Goal: Information Seeking & Learning: Learn about a topic

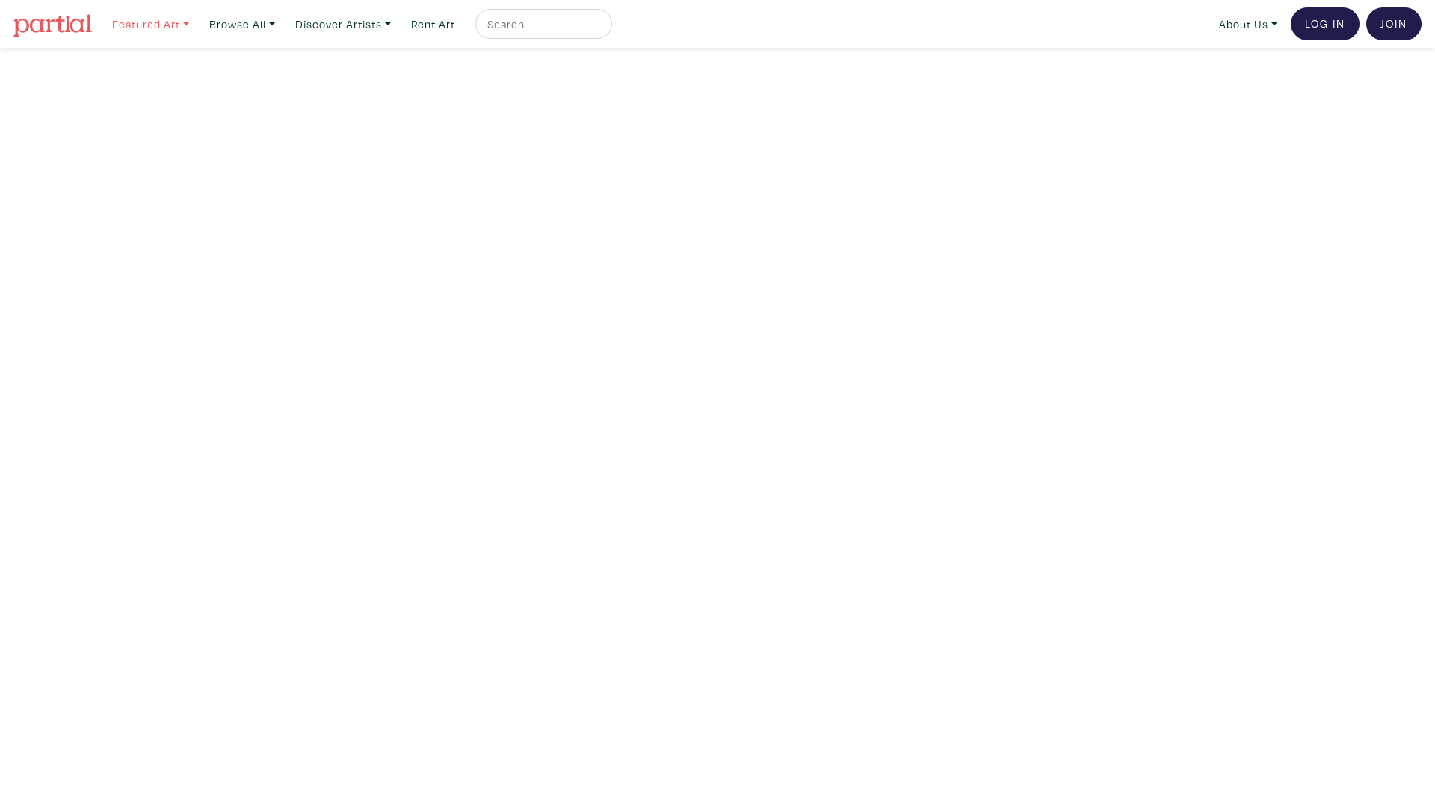
click at [150, 22] on link "Featured Art" at bounding box center [150, 24] width 90 height 31
drag, startPoint x: 110, startPoint y: 55, endPoint x: 246, endPoint y: 192, distance: 193.5
click at [246, 192] on div "Smalls Landscapes Abstracts New Contemporary The Minimalist Bold Directions For…" at bounding box center [181, 129] width 150 height 160
copy div "Smalls Landscapes Abstracts New Contemporary The Minimalist Bold Directions For…"
drag, startPoint x: 193, startPoint y: 37, endPoint x: 185, endPoint y: 33, distance: 9.0
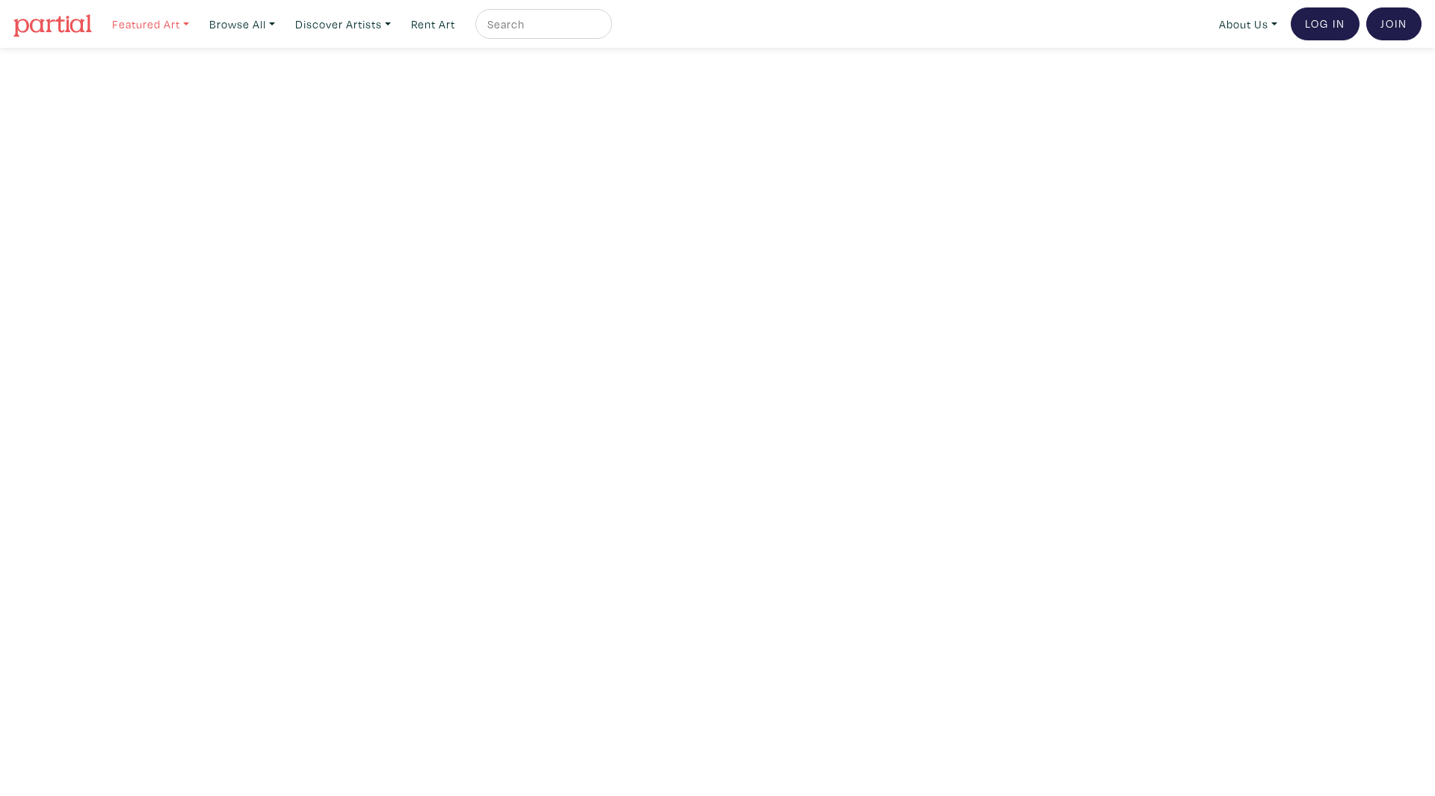
drag, startPoint x: 185, startPoint y: 33, endPoint x: 153, endPoint y: 19, distance: 34.8
drag, startPoint x: 153, startPoint y: 19, endPoint x: 126, endPoint y: 32, distance: 29.8
click at [126, 32] on link "Featured Art" at bounding box center [150, 24] width 90 height 31
click at [321, 7] on div "Featured Art Smalls Landscapes Abstracts New Contemporary The Minimalist Bold D…" at bounding box center [763, 23] width 1316 height 33
click at [196, 11] on link "Browse All" at bounding box center [150, 24] width 90 height 31
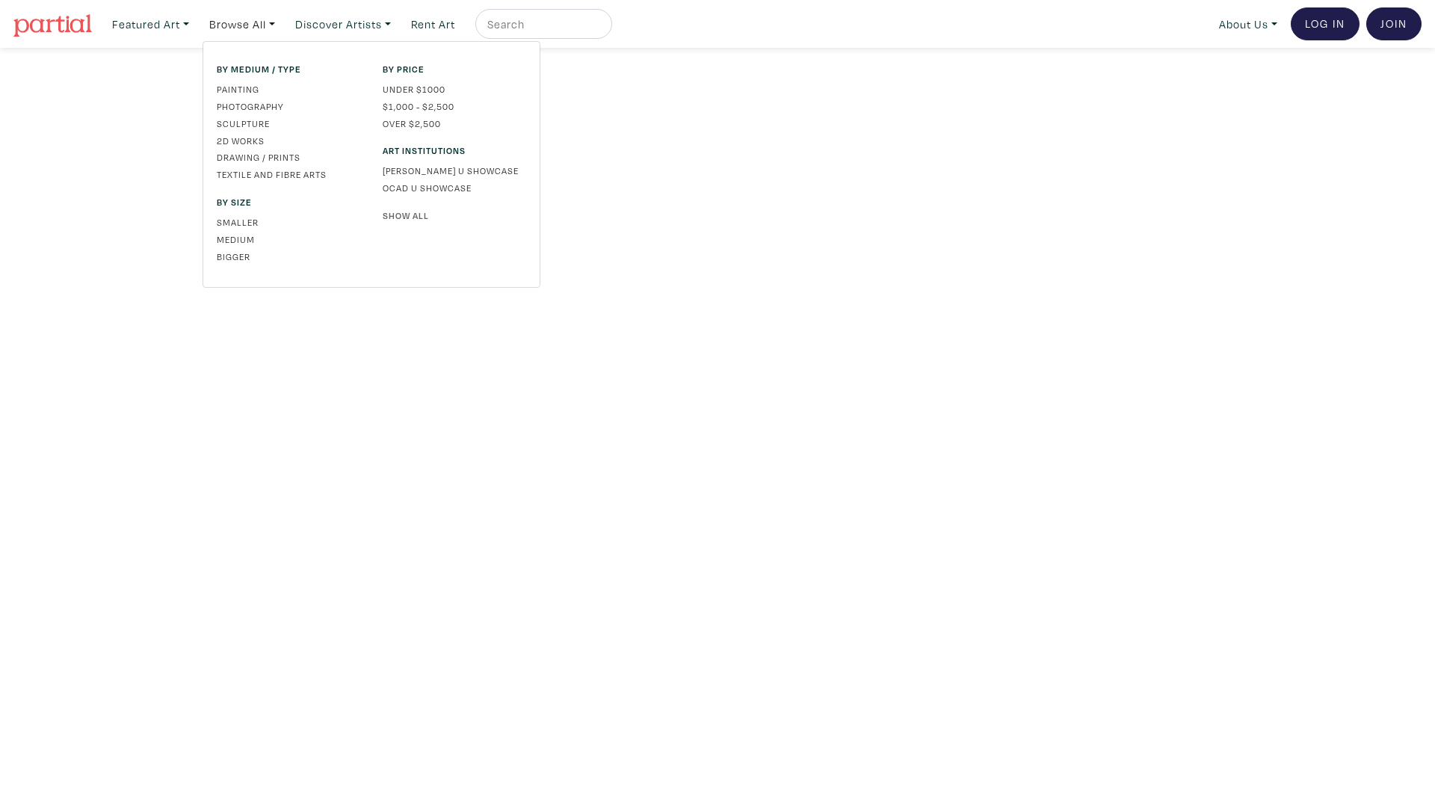
click at [401, 212] on link "Show All" at bounding box center [455, 215] width 144 height 13
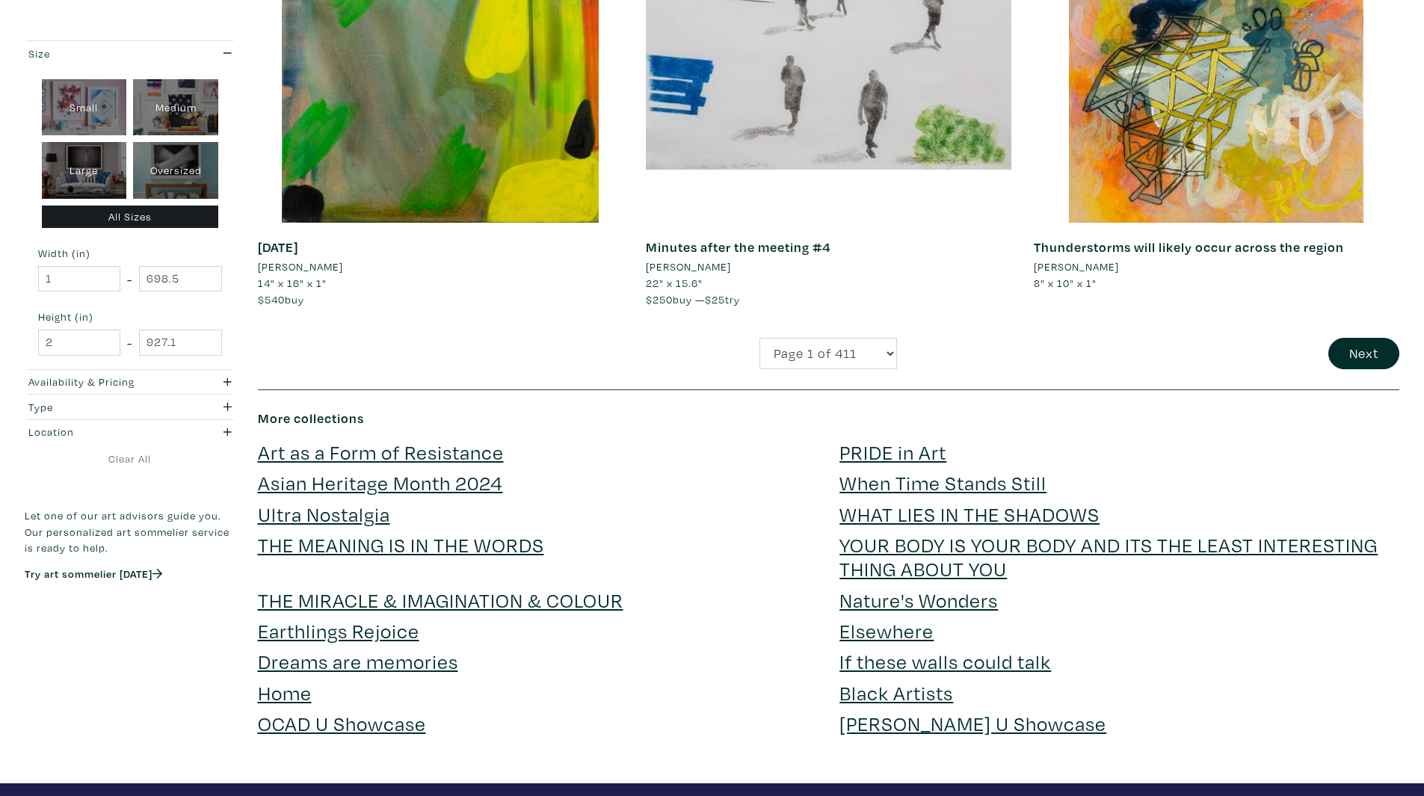
scroll to position [4222, 0]
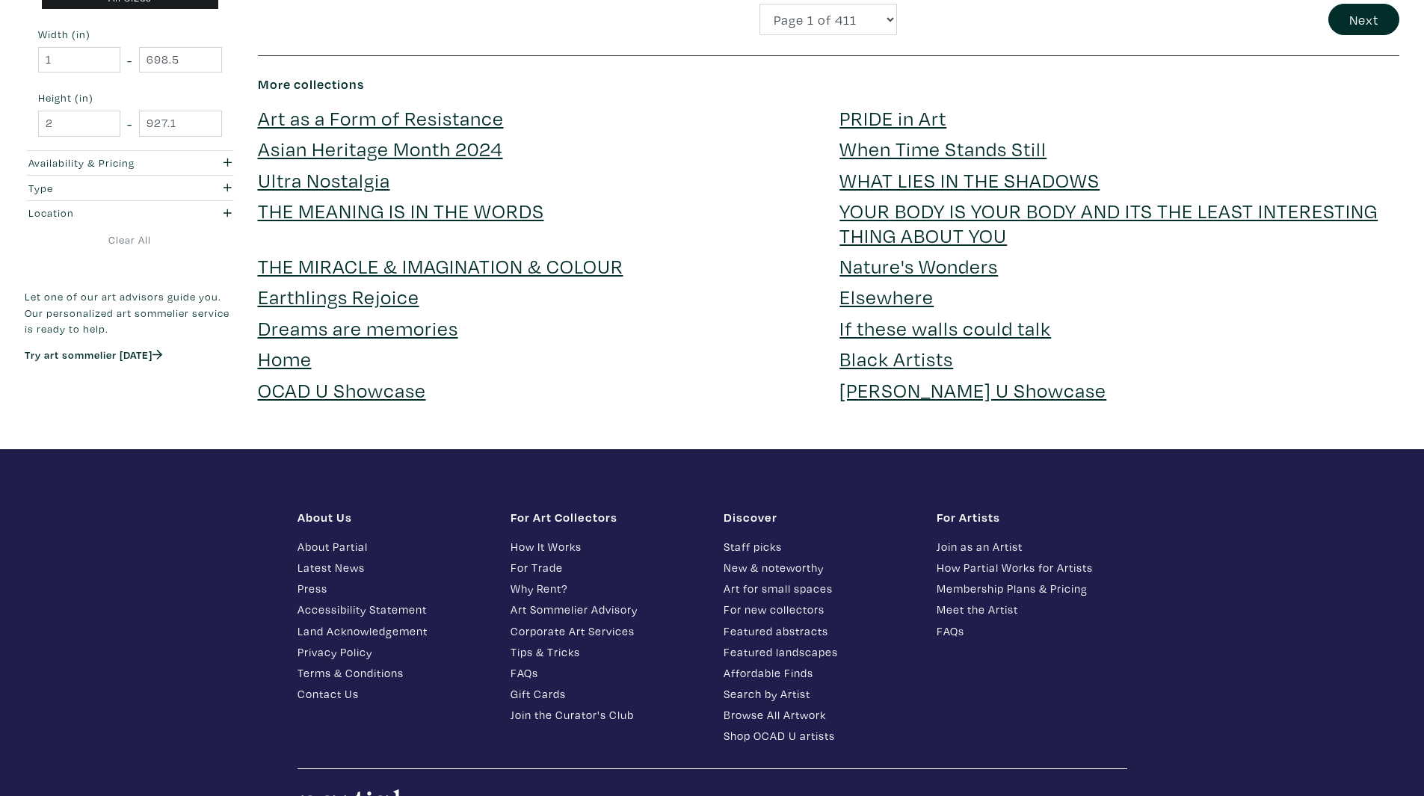
drag, startPoint x: 238, startPoint y: 645, endPoint x: 232, endPoint y: 636, distance: 10.8
click at [238, 645] on footer "About Us About Partial Latest News Press Accessibility Statement Land Acknowled…" at bounding box center [712, 679] width 1424 height 461
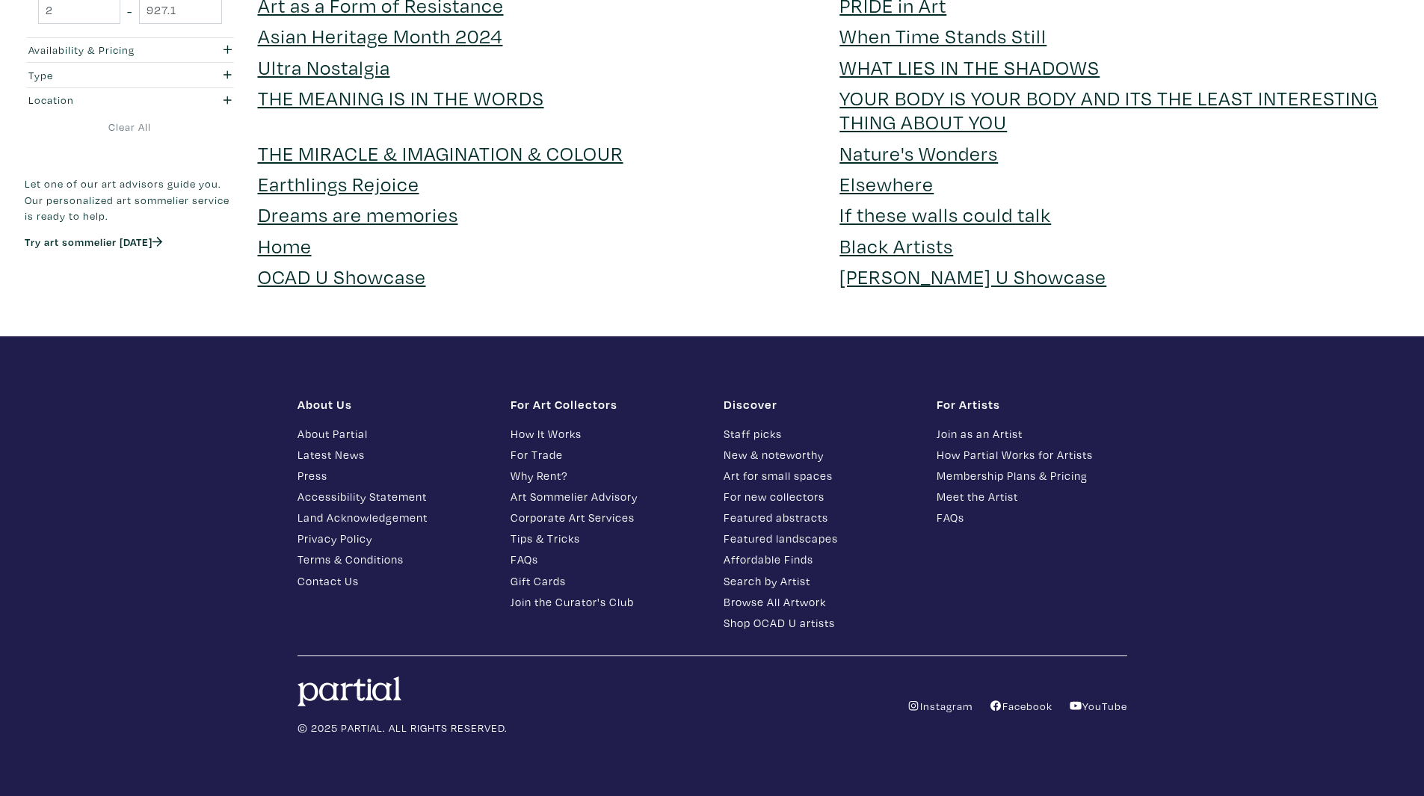
click at [197, 561] on footer "About Us About Partial Latest News Press Accessibility Statement Land Acknowled…" at bounding box center [712, 566] width 1424 height 461
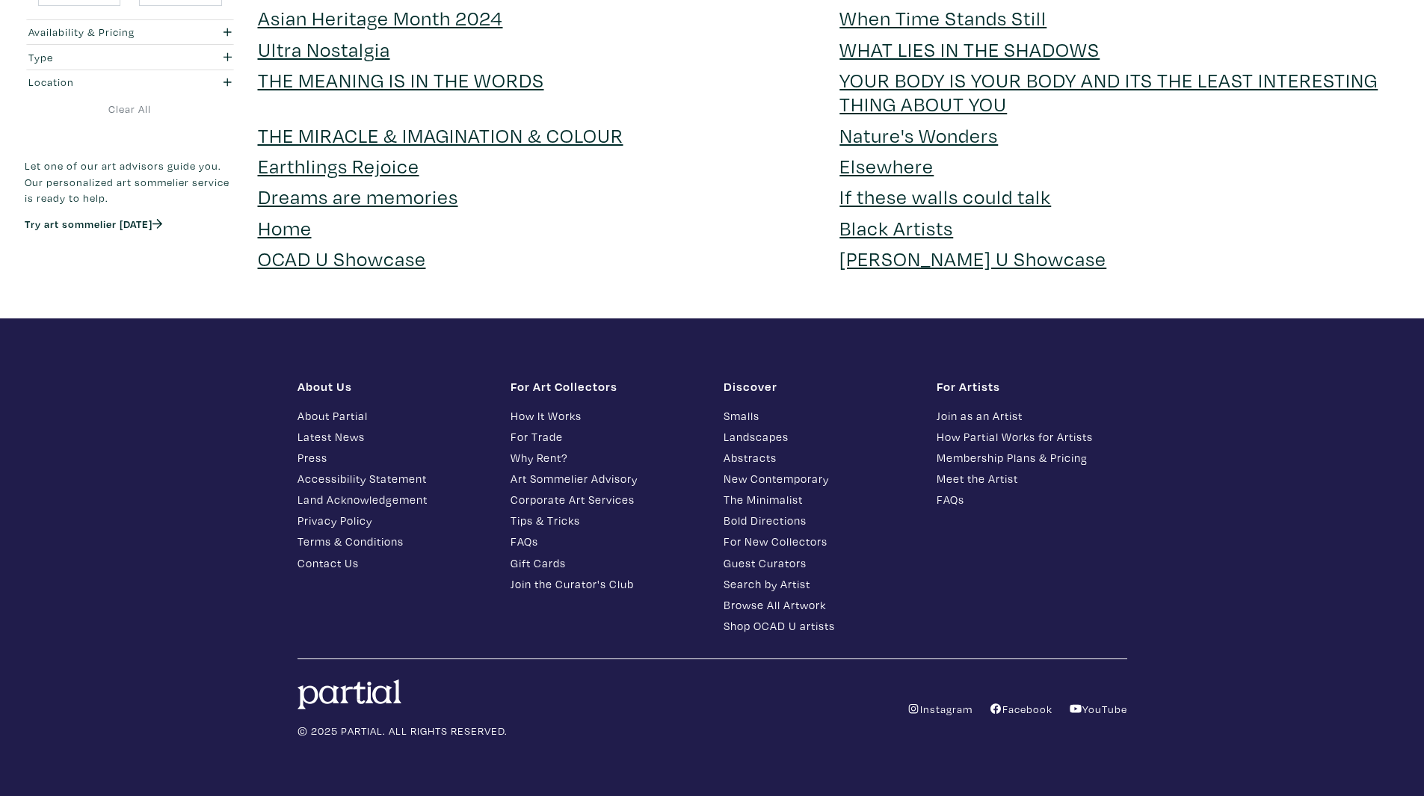
scroll to position [4243, 0]
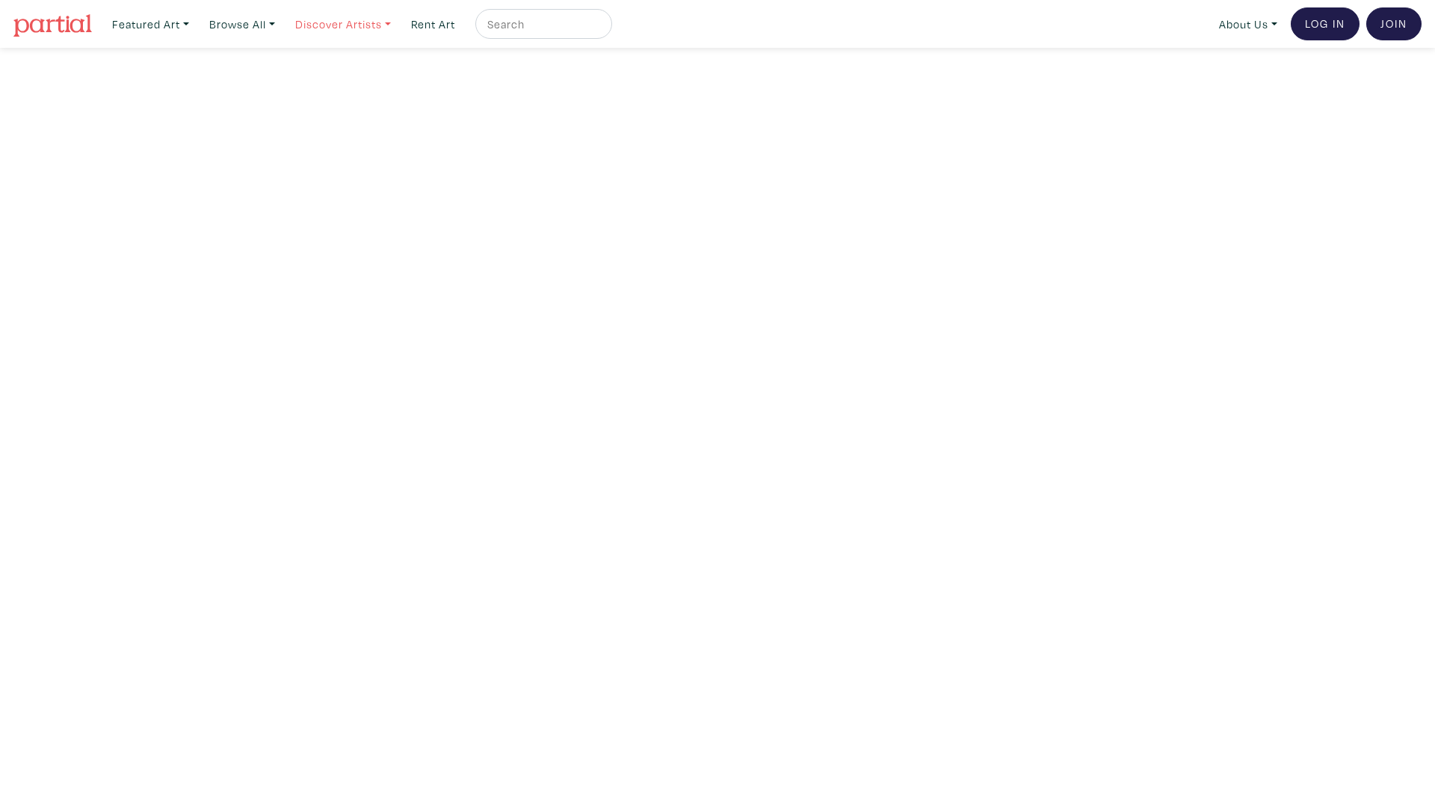
click at [196, 32] on link "Discover Artists" at bounding box center [150, 24] width 90 height 31
click at [345, 144] on link "Show all" at bounding box center [364, 150] width 123 height 13
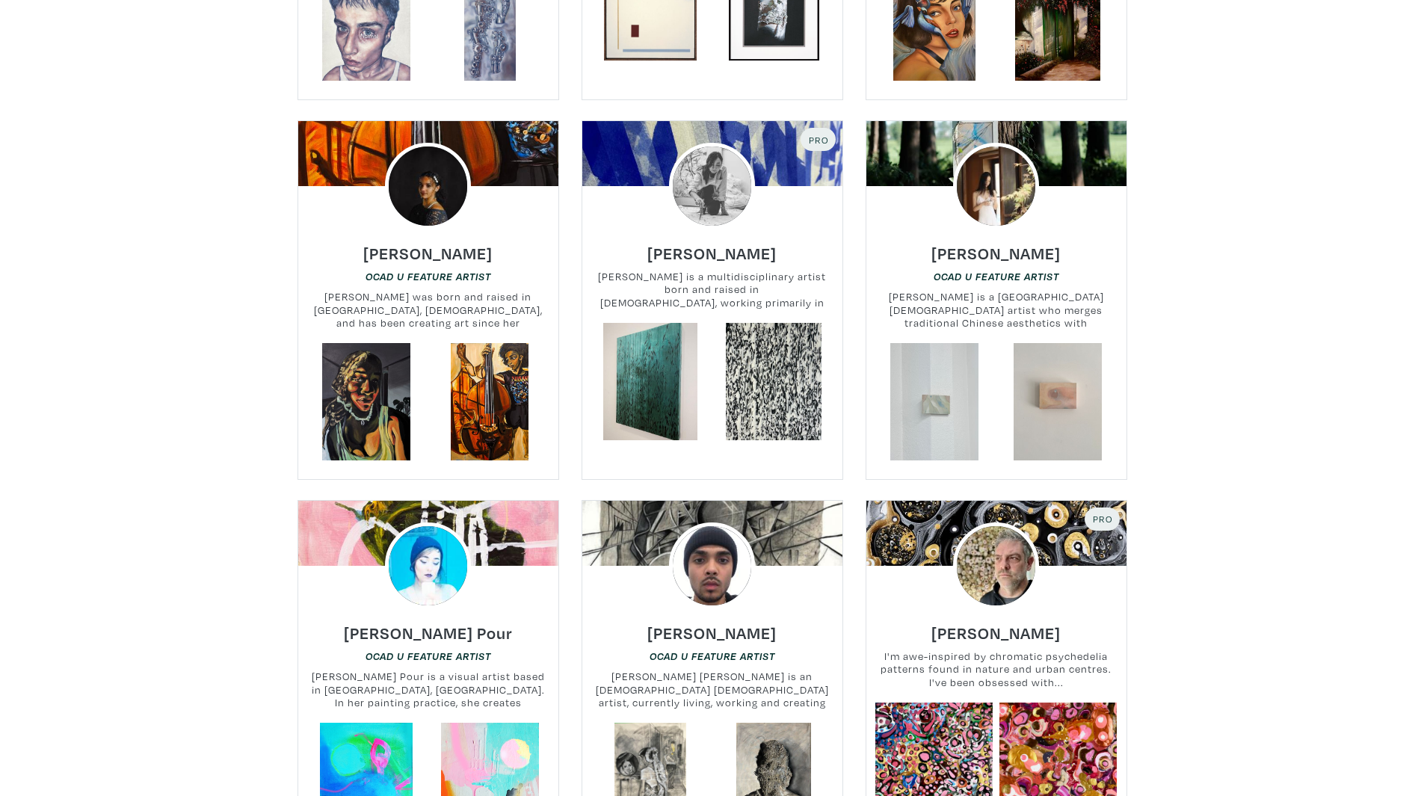
scroll to position [4124, 0]
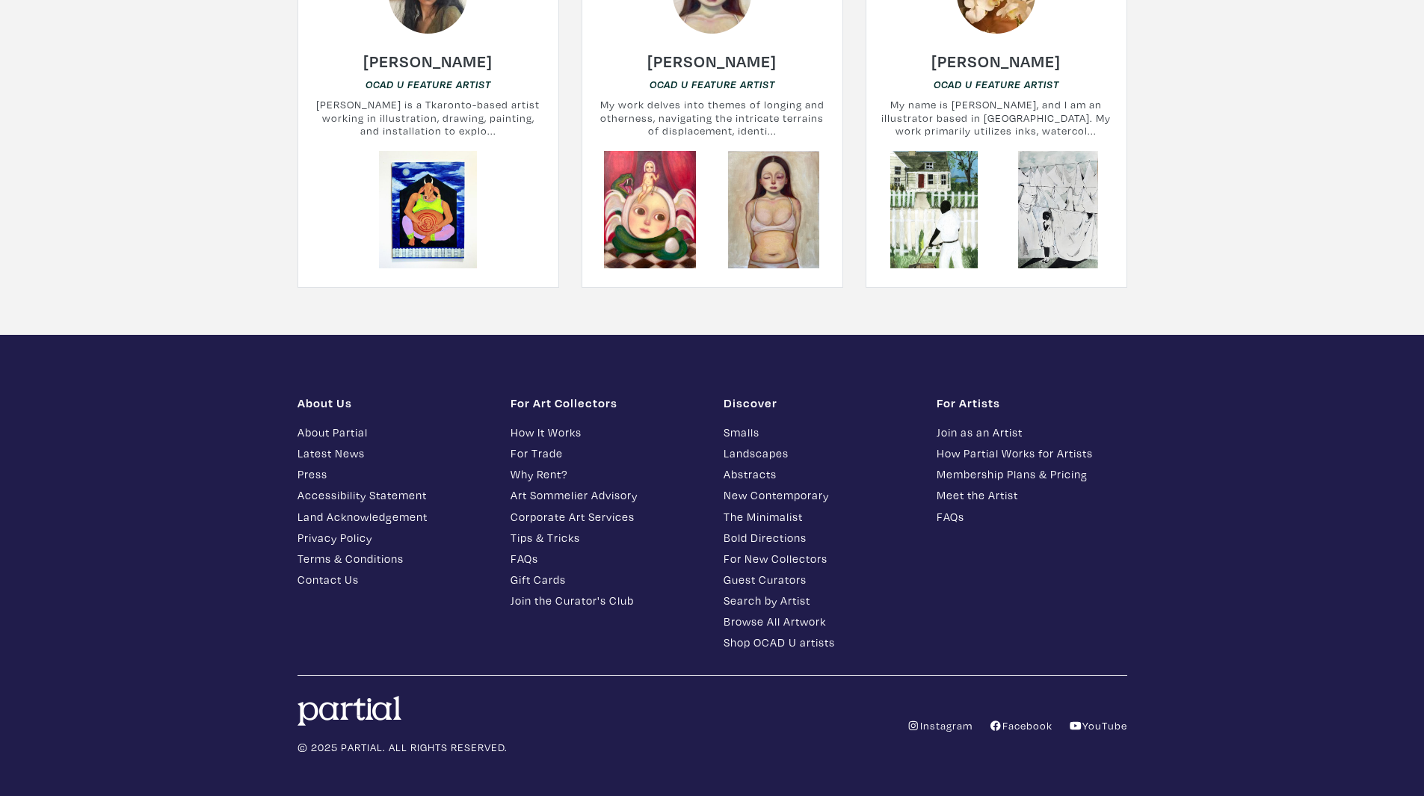
drag, startPoint x: 1307, startPoint y: 696, endPoint x: 1377, endPoint y: 515, distance: 194.1
click at [1367, 489] on footer "About Us About Partial Latest News Press Accessibility Statement Land Acknowled…" at bounding box center [712, 575] width 1424 height 481
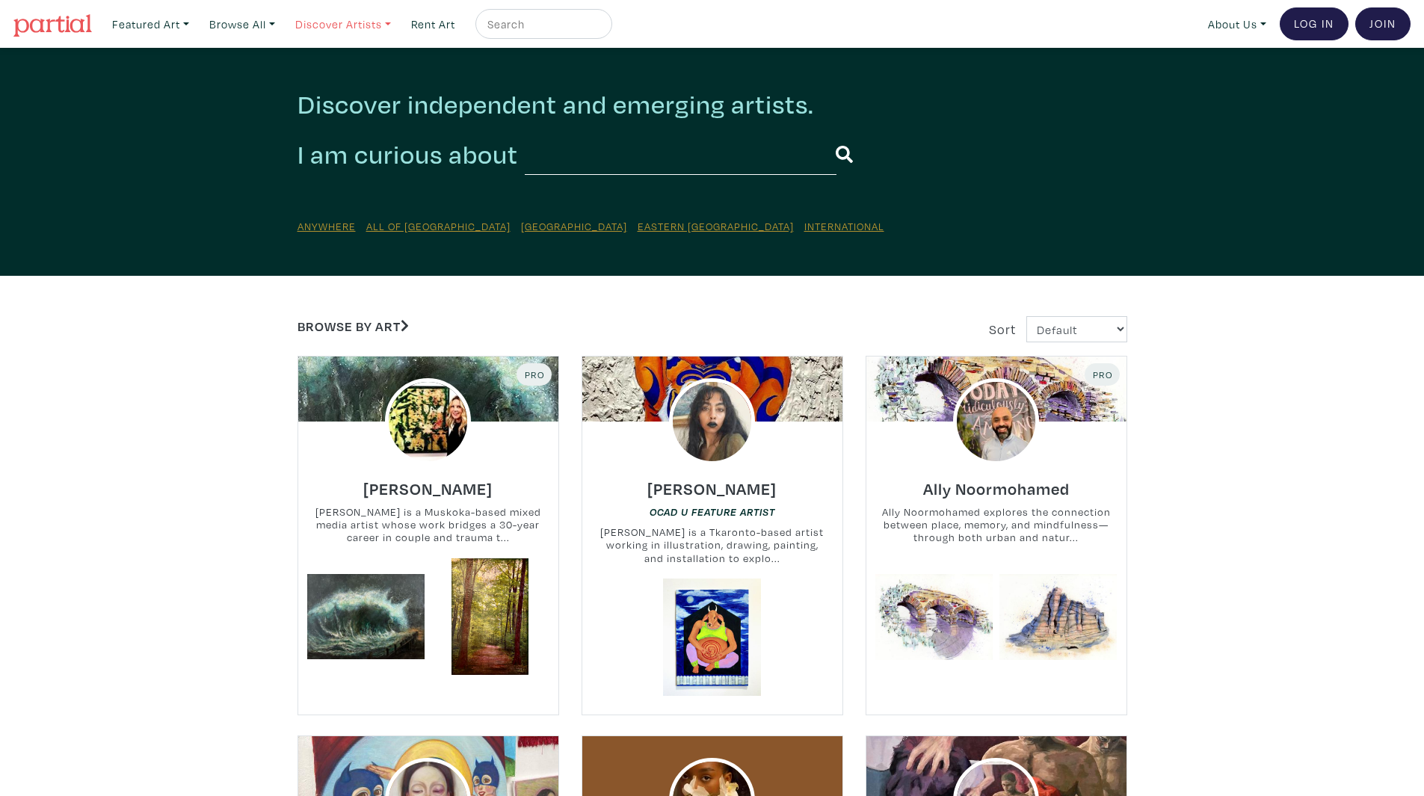
click at [196, 17] on link "Discover Artists" at bounding box center [150, 24] width 90 height 31
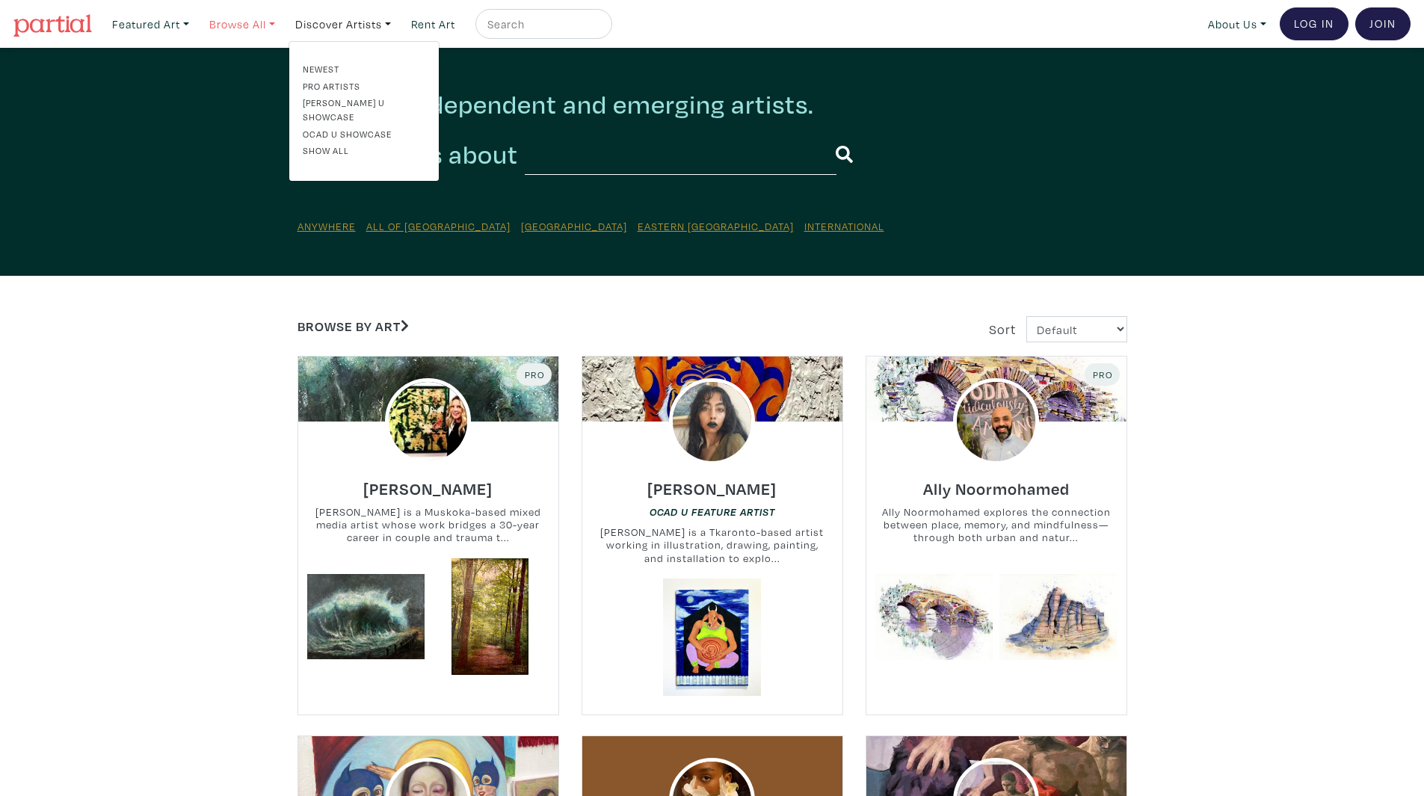
click at [196, 21] on link "Browse All" at bounding box center [150, 24] width 90 height 31
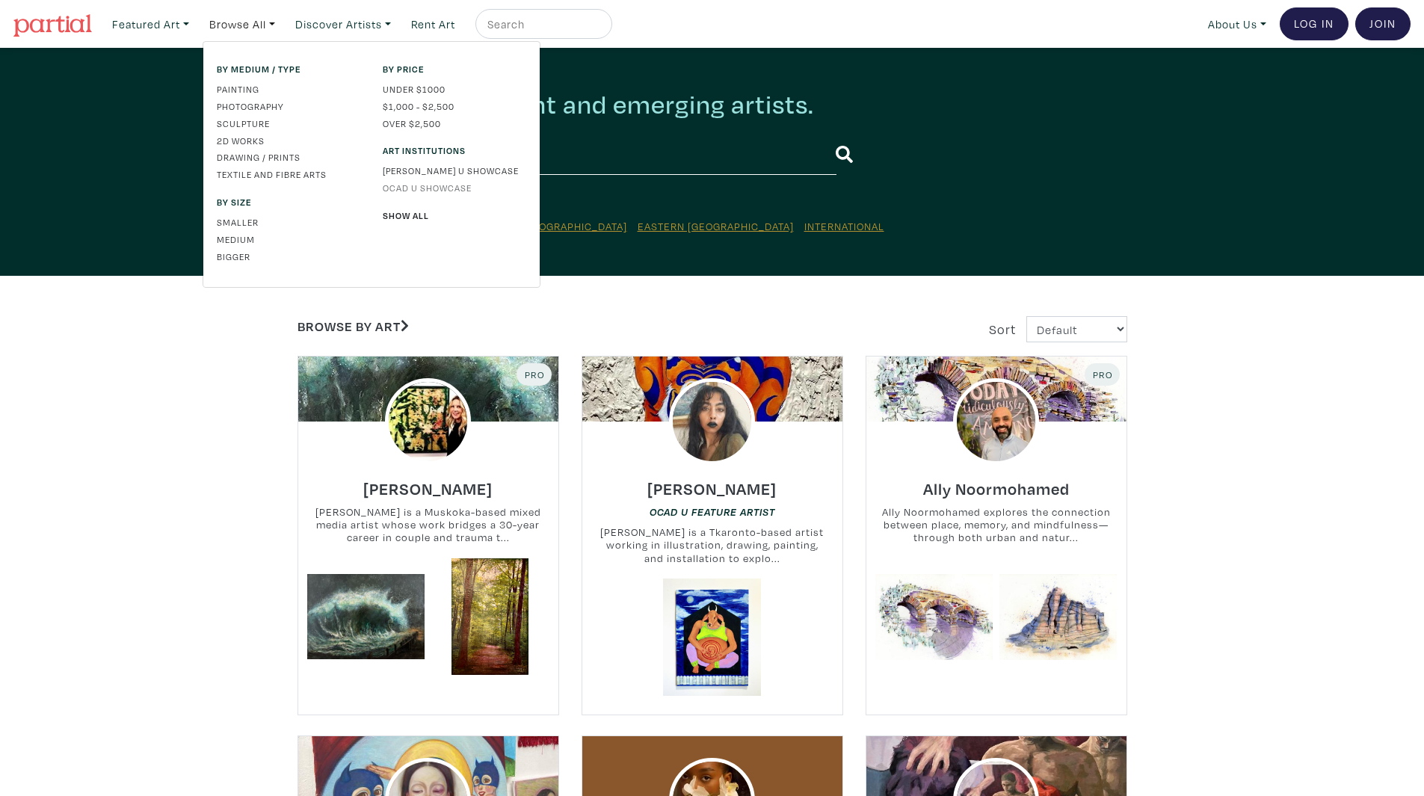
click at [415, 188] on link "OCAD U Showcase" at bounding box center [455, 187] width 144 height 13
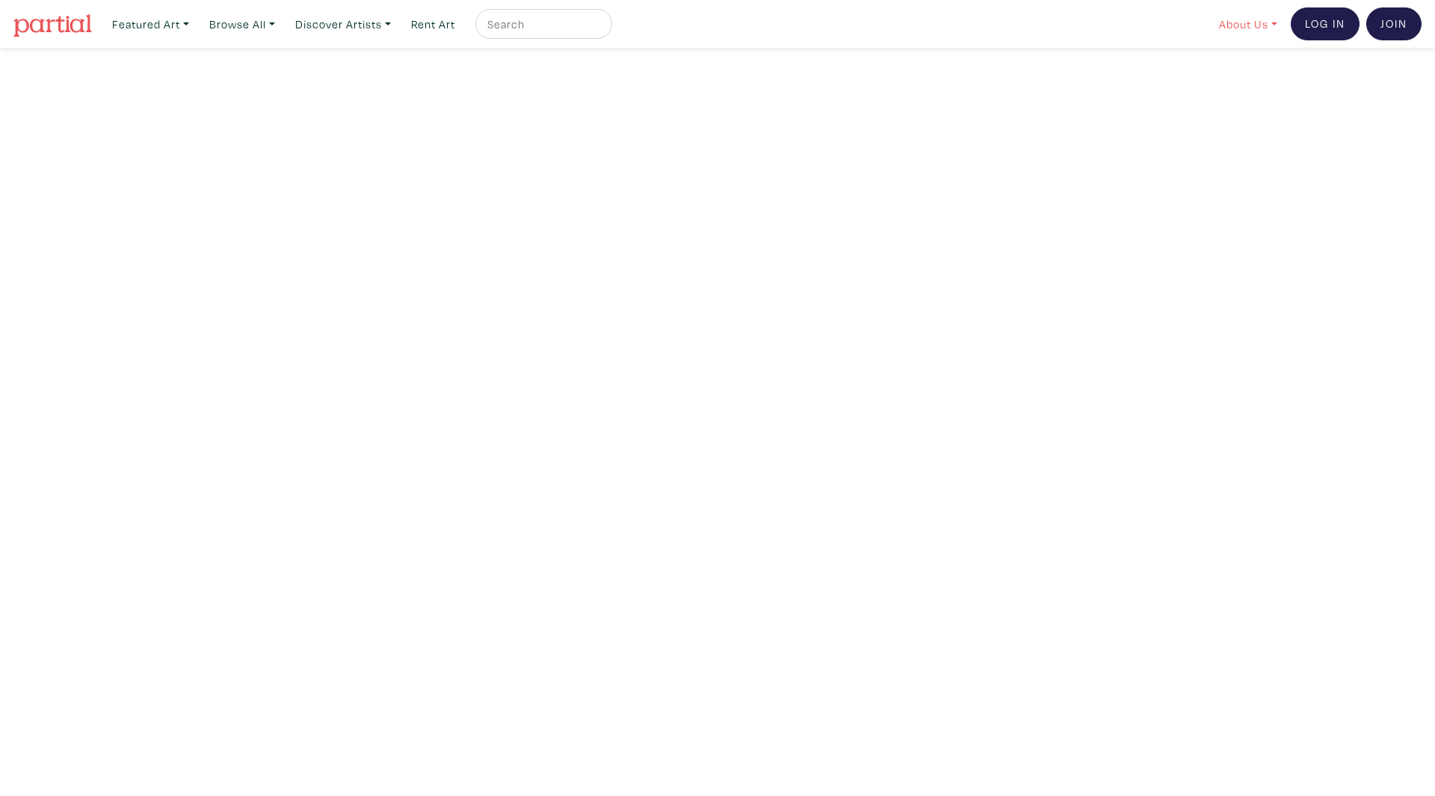
click at [1237, 22] on link "About Us" at bounding box center [1249, 24] width 72 height 31
click at [1261, 120] on link "Latest News" at bounding box center [1288, 119] width 123 height 13
click at [29, 31] on img at bounding box center [52, 25] width 78 height 22
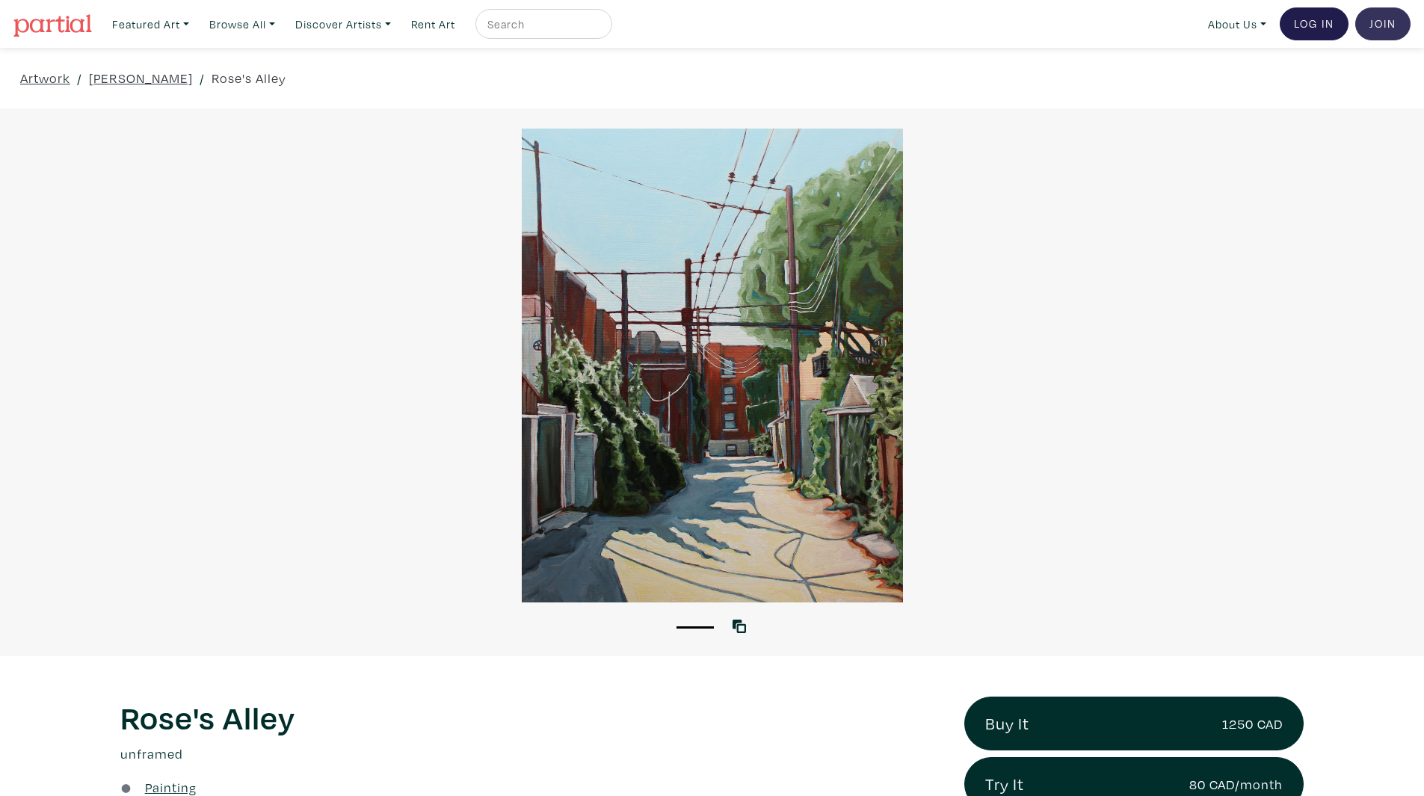
drag, startPoint x: 1428, startPoint y: 94, endPoint x: 1382, endPoint y: 35, distance: 74.6
click at [57, 26] on img at bounding box center [52, 25] width 78 height 22
click at [703, 359] on div at bounding box center [712, 366] width 1424 height 474
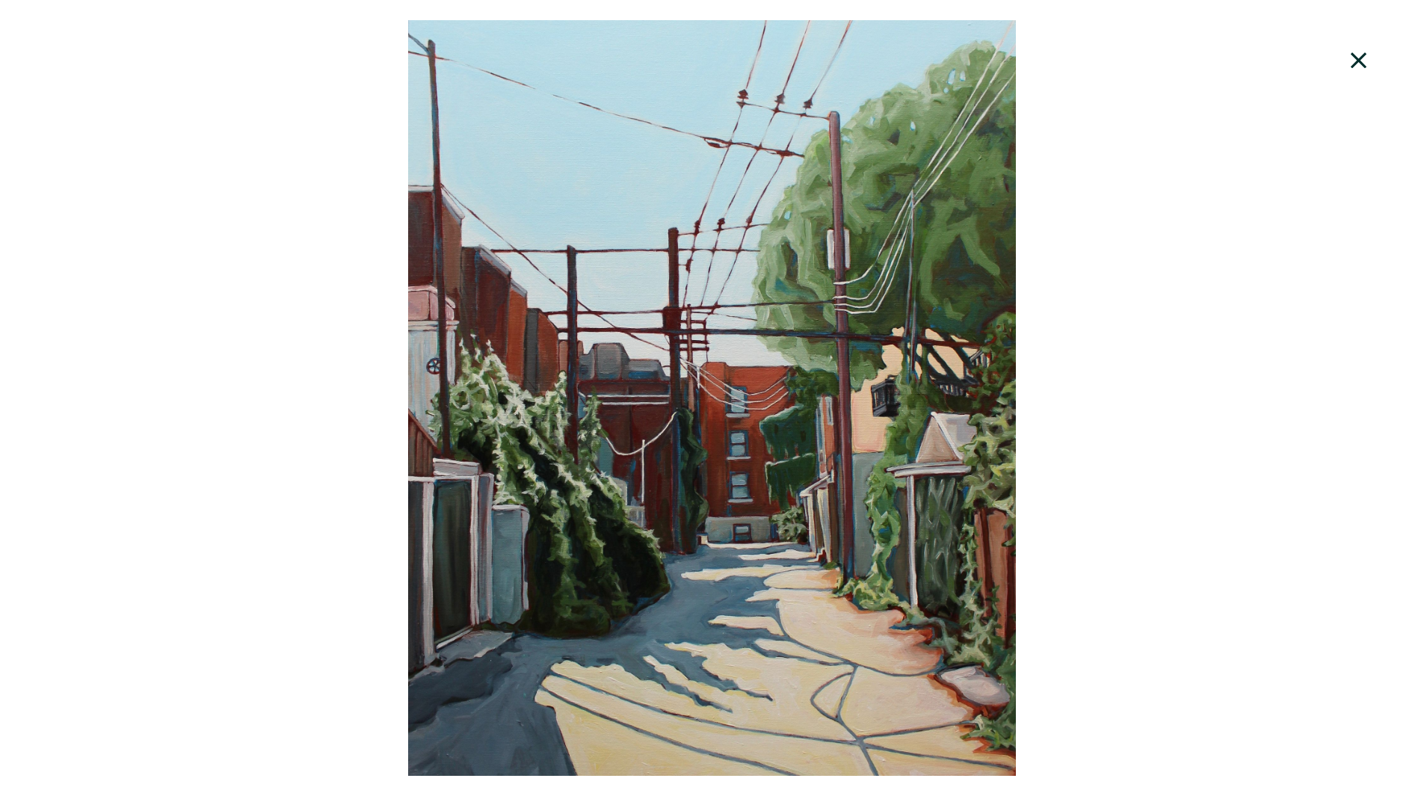
click at [694, 333] on div at bounding box center [712, 398] width 1424 height 756
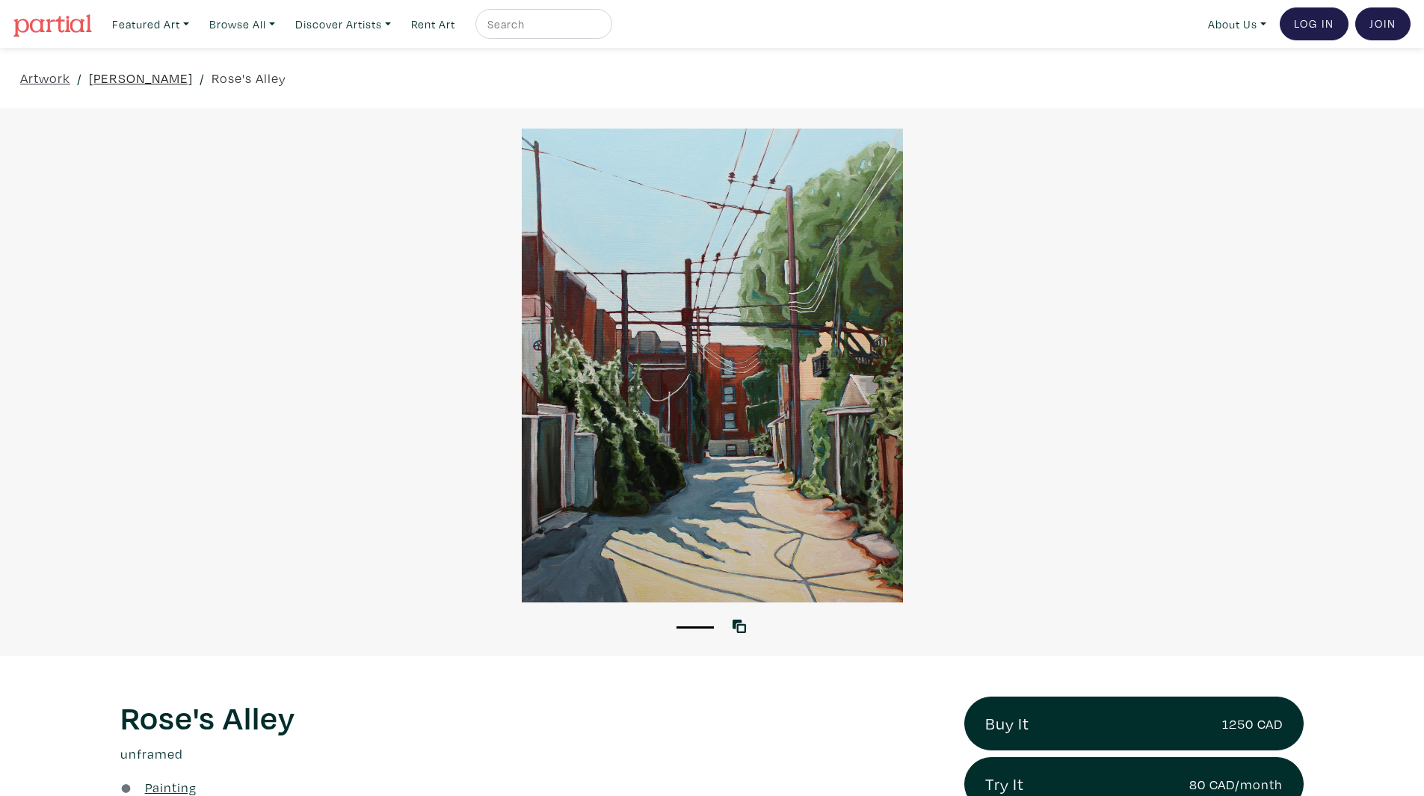
click at [101, 78] on link "Elspeth Sparling" at bounding box center [141, 78] width 104 height 20
